Goal: Transaction & Acquisition: Obtain resource

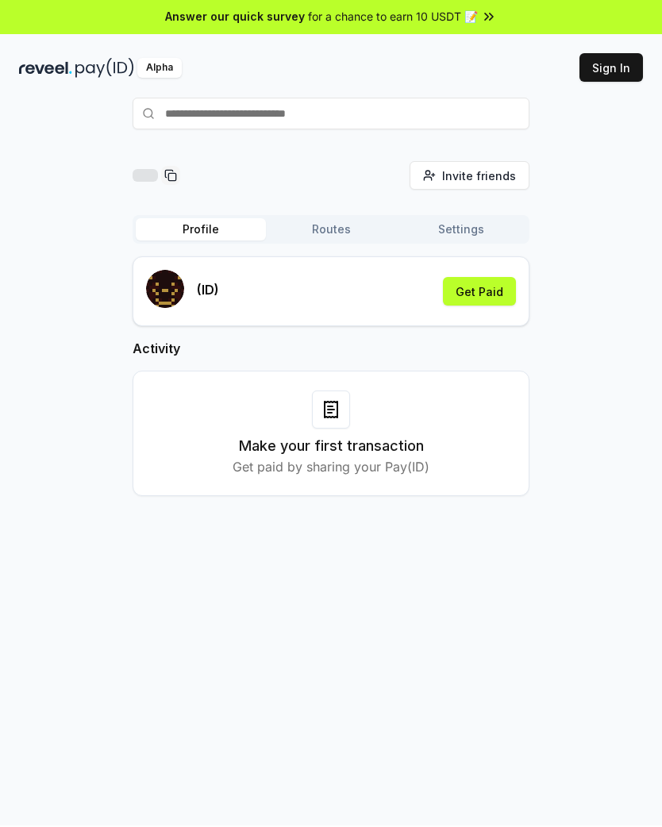
scroll to position [2, 0]
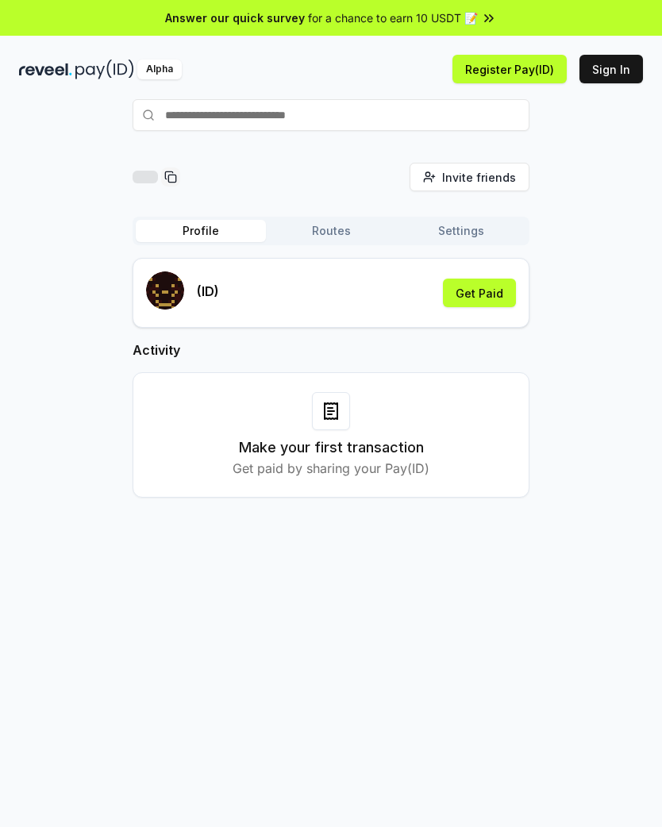
click at [484, 303] on button "Get Paid" at bounding box center [479, 293] width 73 height 29
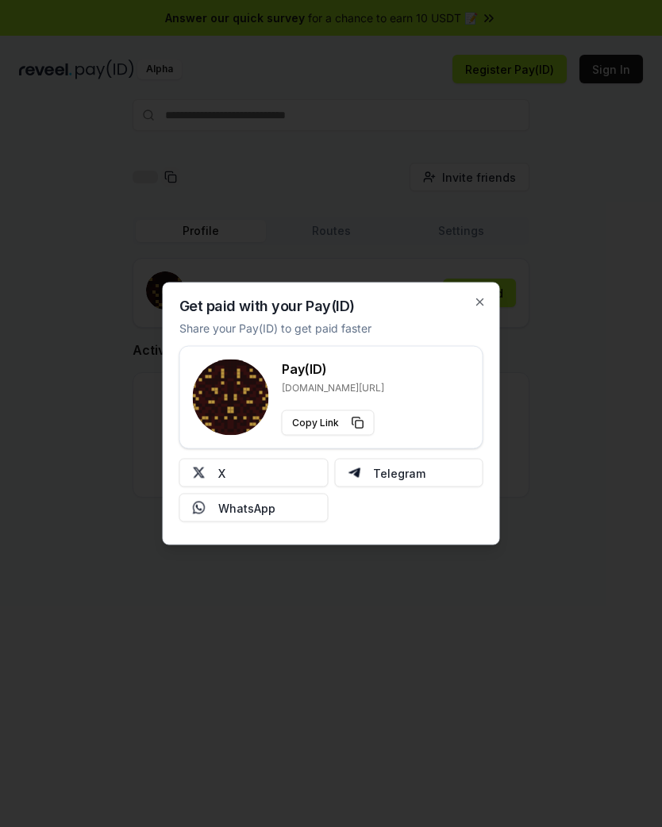
click at [283, 468] on button "X" at bounding box center [253, 473] width 149 height 29
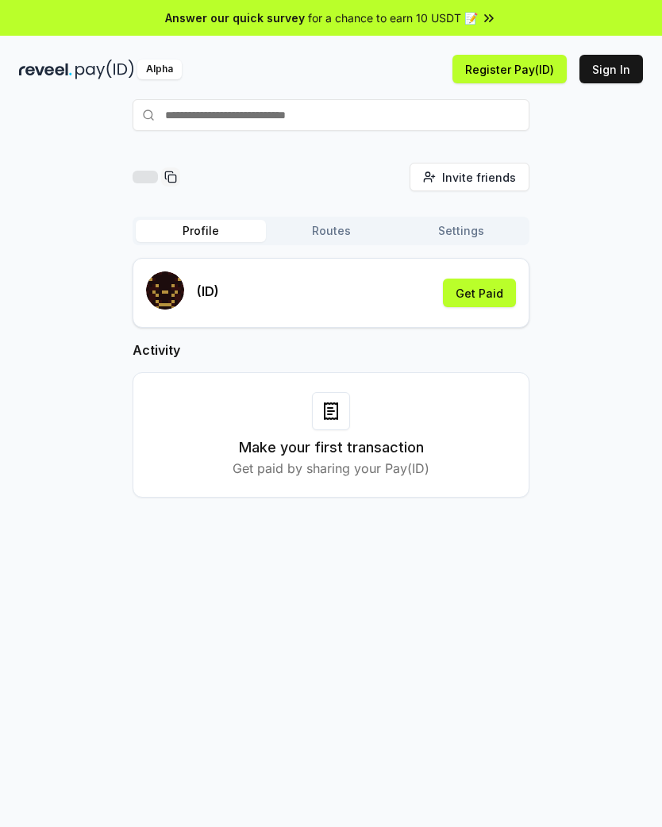
click at [488, 299] on button "Get Paid" at bounding box center [479, 293] width 73 height 29
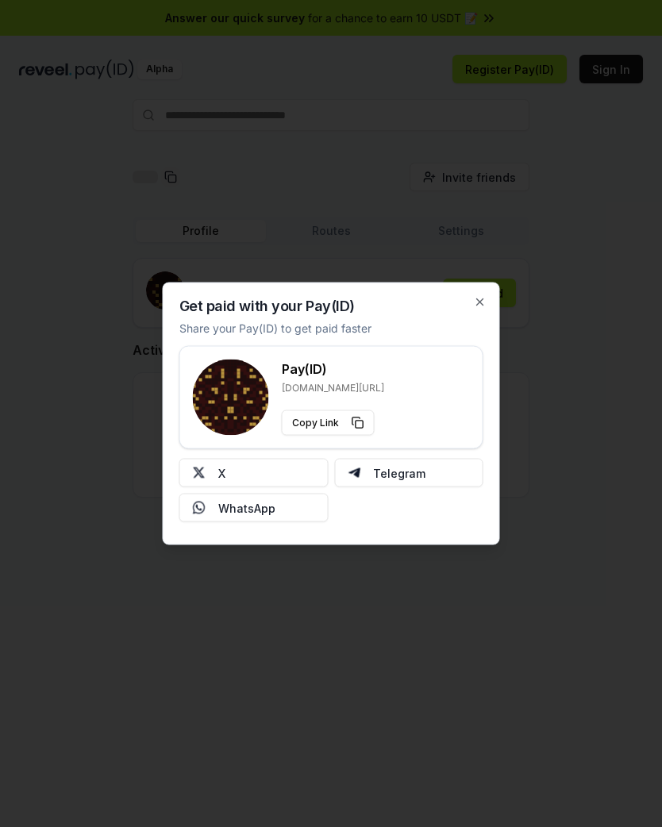
click at [280, 470] on button "X" at bounding box center [253, 473] width 149 height 29
click at [491, 291] on div "Get paid with your Pay(ID) Share your Pay(ID) to get paid faster Pay(ID) [DOMAI…" at bounding box center [331, 414] width 337 height 263
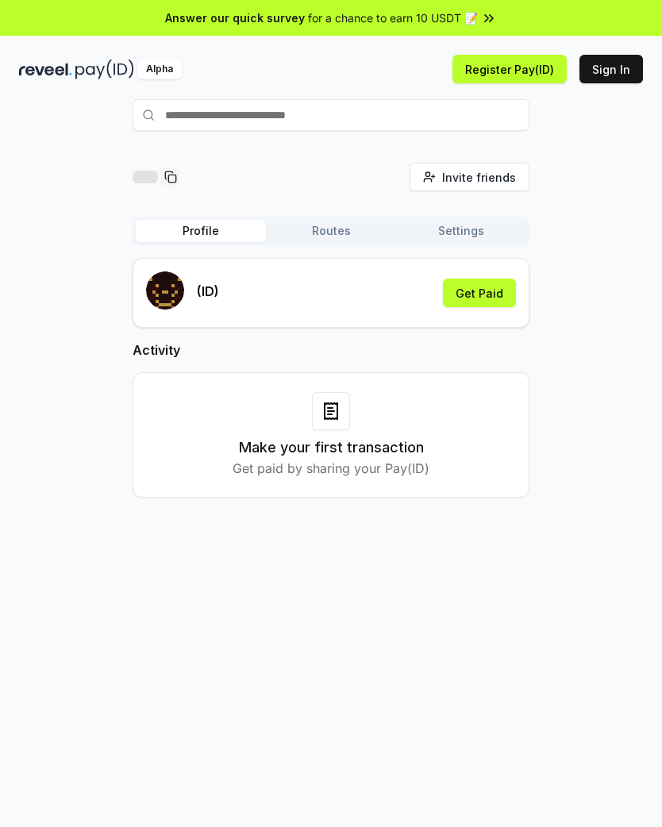
click at [491, 293] on button "Get Paid" at bounding box center [479, 293] width 73 height 29
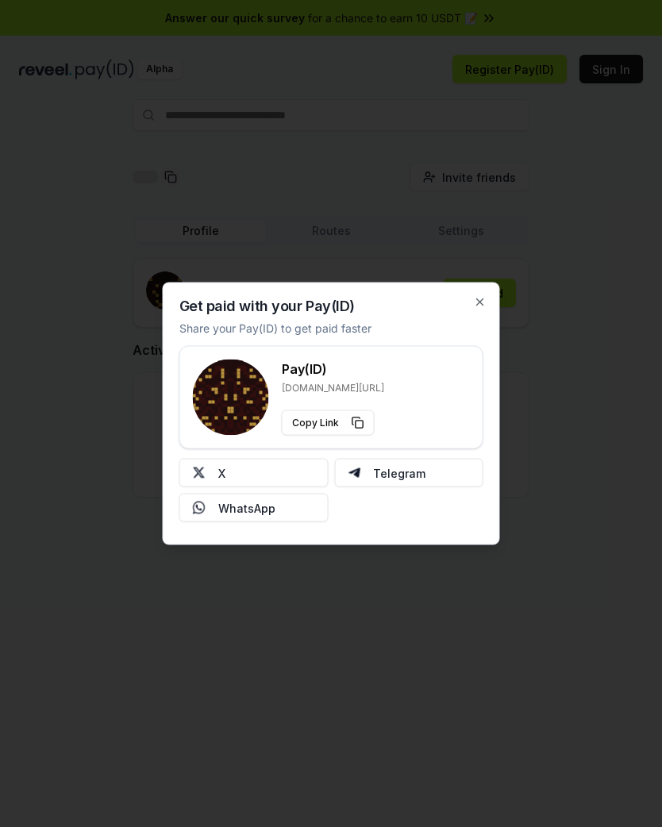
click at [276, 466] on button "X" at bounding box center [253, 473] width 149 height 29
click at [488, 298] on div "Get paid with your Pay(ID) Share your Pay(ID) to get paid faster Pay(ID) [DOMAI…" at bounding box center [331, 414] width 337 height 263
click at [482, 300] on icon "button" at bounding box center [480, 302] width 6 height 6
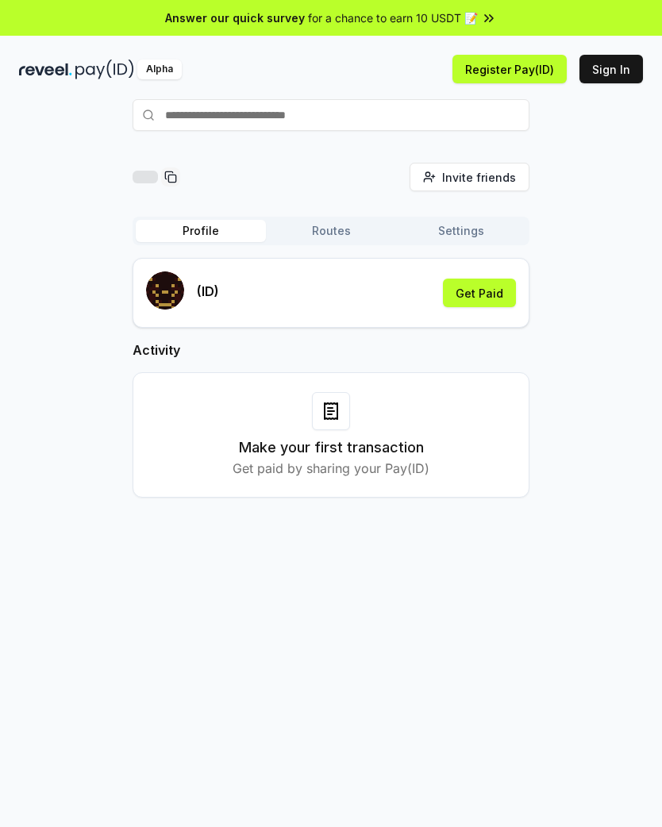
click at [494, 295] on button "Get Paid" at bounding box center [479, 293] width 73 height 29
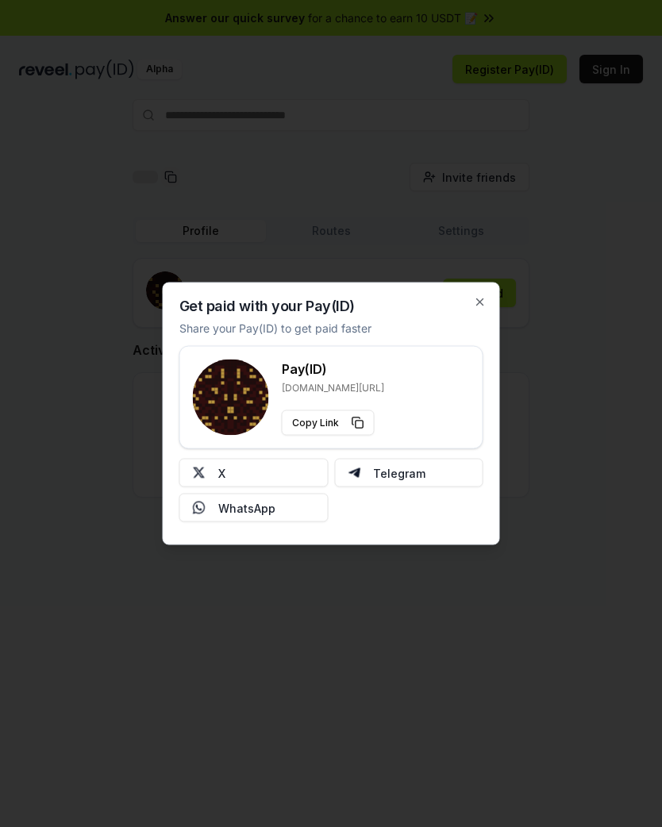
click at [275, 474] on button "X" at bounding box center [253, 473] width 149 height 29
click at [476, 299] on icon "button" at bounding box center [480, 302] width 13 height 13
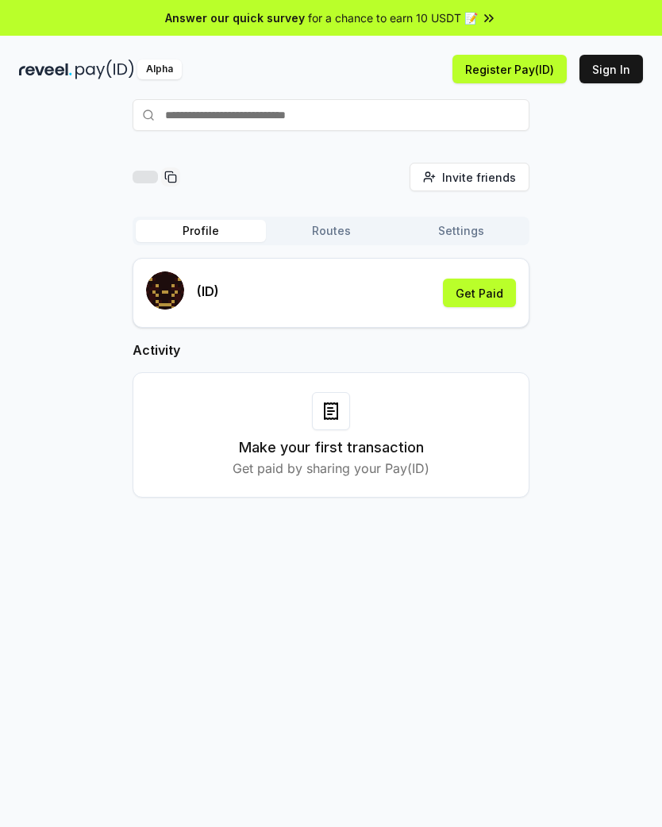
click at [492, 293] on button "Get Paid" at bounding box center [479, 293] width 73 height 29
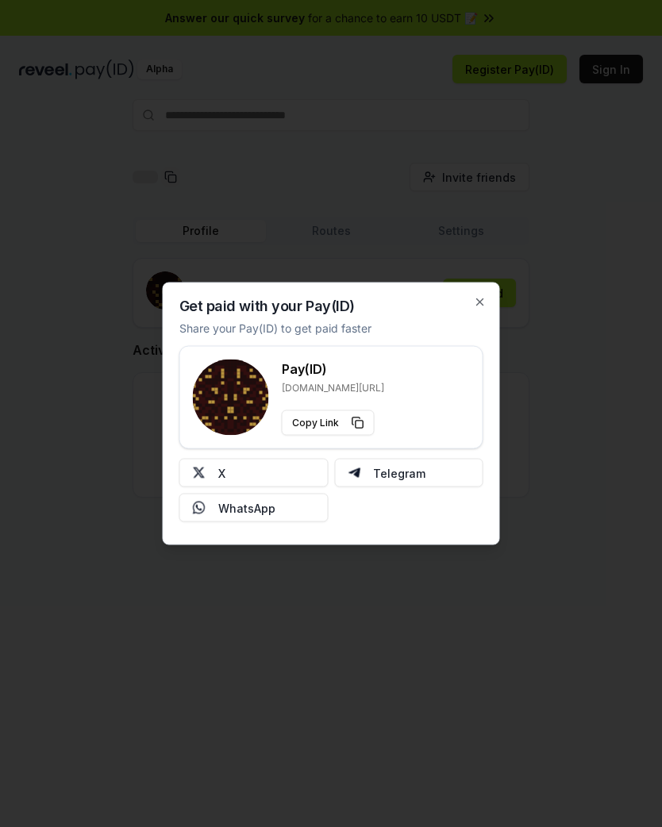
click at [270, 461] on button "X" at bounding box center [253, 473] width 149 height 29
click at [488, 290] on div "Get paid with your Pay(ID) Share your Pay(ID) to get paid faster Pay(ID) [DOMAI…" at bounding box center [331, 414] width 337 height 263
click at [467, 295] on div "Get paid with your Pay(ID) Share your Pay(ID) to get paid faster Pay(ID) [DOMAI…" at bounding box center [331, 414] width 337 height 263
click at [484, 303] on icon "button" at bounding box center [480, 302] width 13 height 13
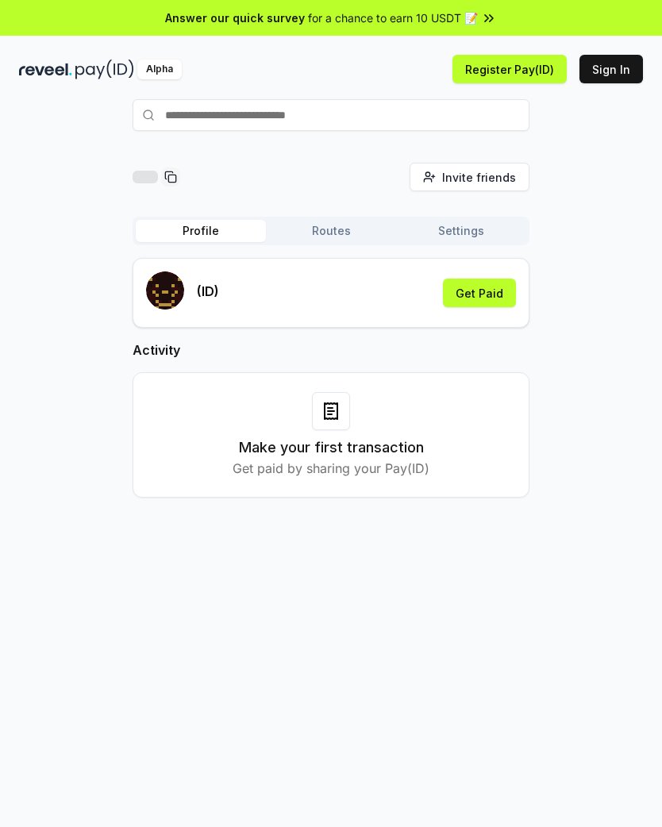
click at [484, 303] on button "Get Paid" at bounding box center [479, 293] width 73 height 29
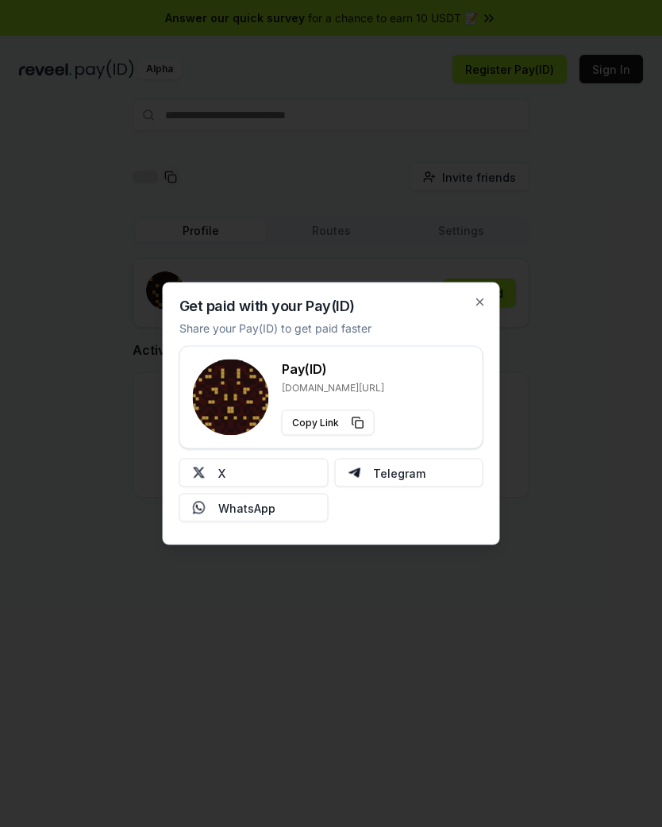
click at [256, 475] on button "X" at bounding box center [253, 473] width 149 height 29
click at [479, 291] on div "Get paid with your Pay(ID) Share your Pay(ID) to get paid faster Pay(ID) [DOMAI…" at bounding box center [331, 414] width 337 height 263
click at [478, 291] on div "Get paid with your Pay(ID) Share your Pay(ID) to get paid faster Pay(ID) [DOMAI…" at bounding box center [331, 414] width 337 height 263
click at [477, 299] on icon "button" at bounding box center [480, 302] width 6 height 6
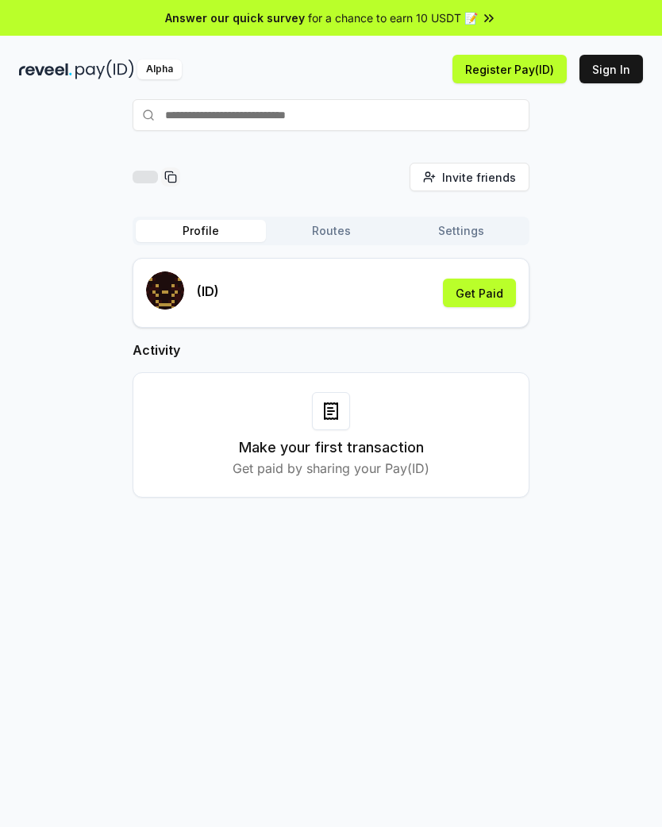
click at [488, 290] on button "Get Paid" at bounding box center [479, 293] width 73 height 29
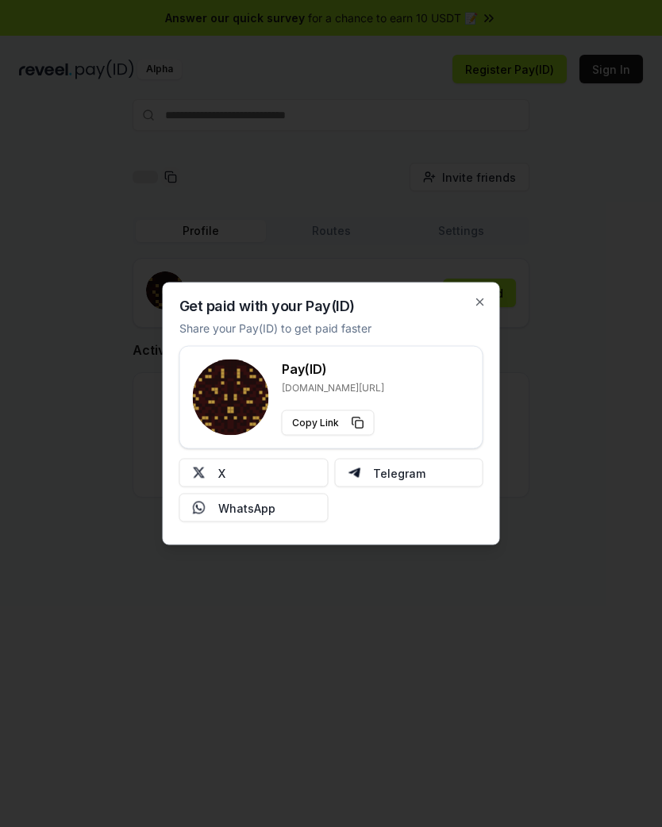
click at [264, 470] on button "X" at bounding box center [253, 473] width 149 height 29
click at [483, 298] on icon "button" at bounding box center [480, 302] width 13 height 13
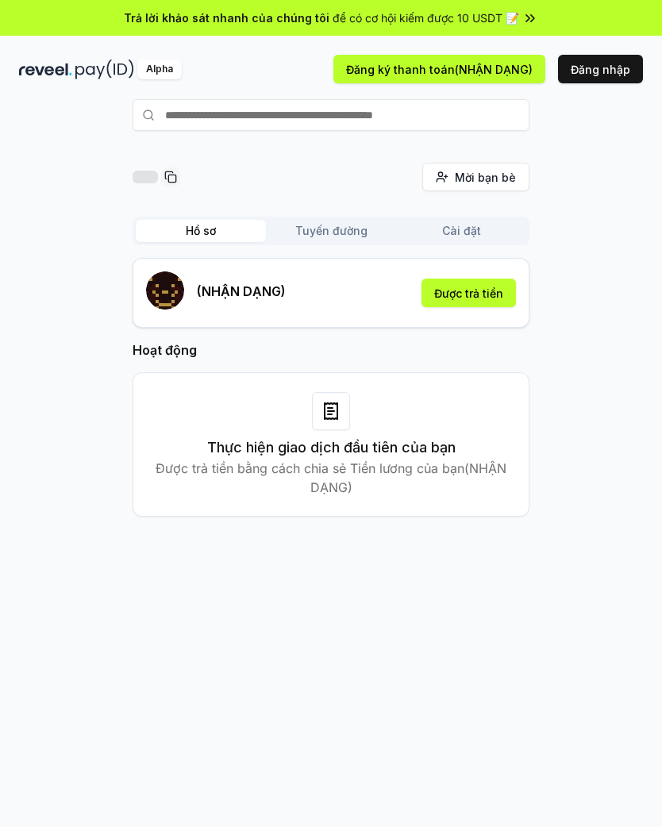
click at [159, 62] on div "Alpha" at bounding box center [159, 70] width 44 height 20
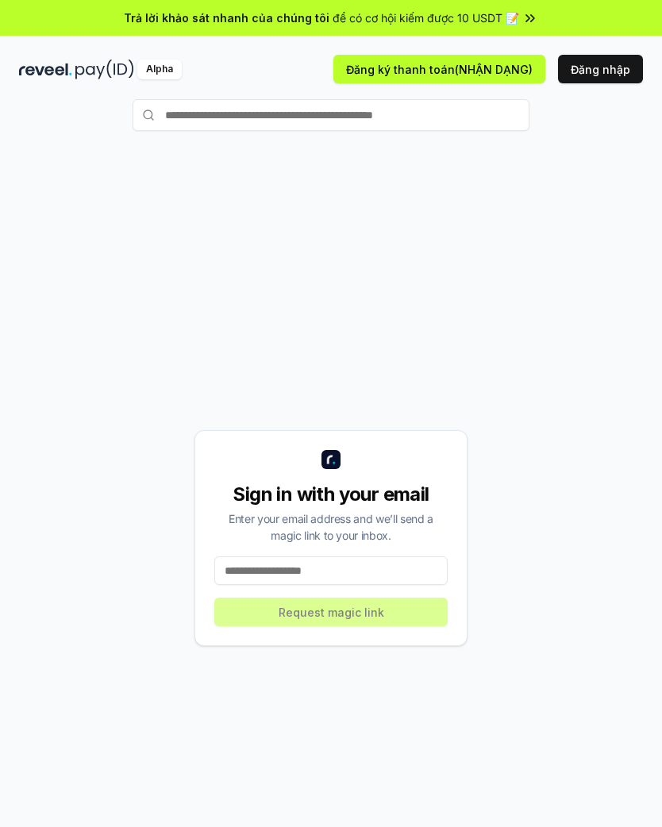
click at [151, 70] on div "Alpha" at bounding box center [159, 70] width 44 height 20
